Goal: Check status: Check status

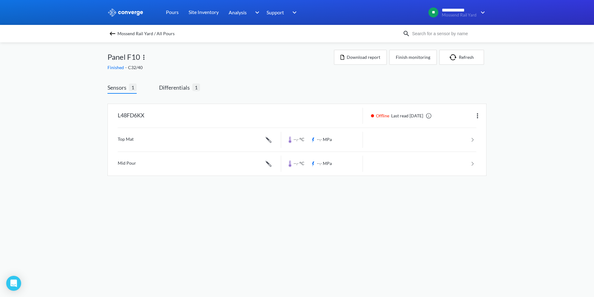
click at [155, 35] on span "Mossend Rail Yard / All Pours" at bounding box center [146, 33] width 57 height 9
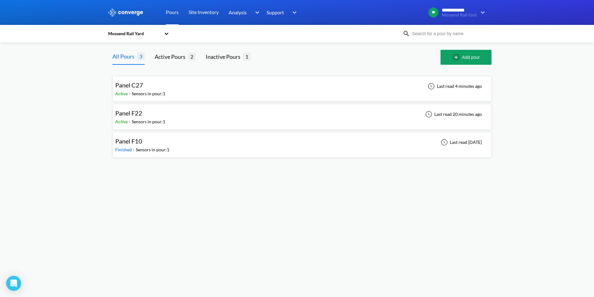
click at [199, 113] on div "Panel F22 Active - Sensors in pour: 1 Last read 20 minutes ago" at bounding box center [302, 117] width 374 height 20
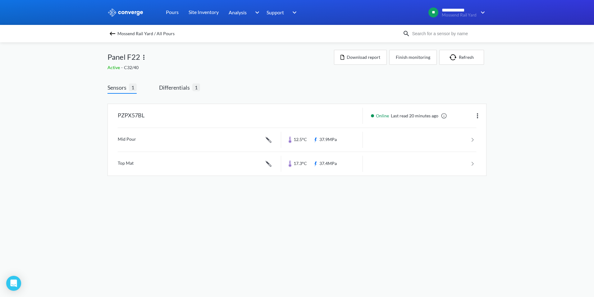
click at [124, 38] on div "Mossend Rail Yard / All Pours" at bounding box center [297, 33] width 594 height 17
click at [125, 36] on span "Mossend Rail Yard / All Pours" at bounding box center [146, 33] width 57 height 9
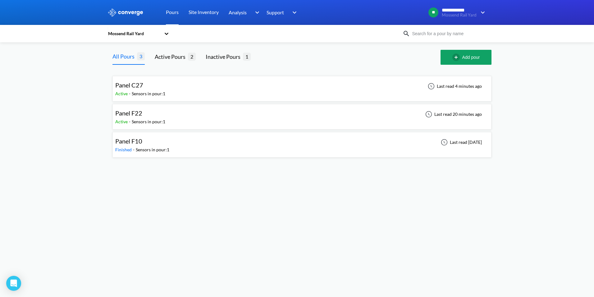
click at [154, 87] on div "Panel C27" at bounding box center [140, 85] width 50 height 10
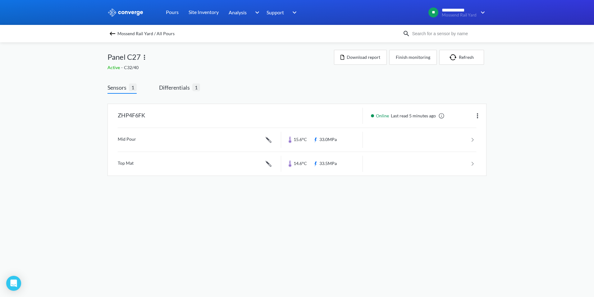
click at [131, 35] on span "Mossend Rail Yard / All Pours" at bounding box center [146, 33] width 57 height 9
